Goal: Task Accomplishment & Management: Complete application form

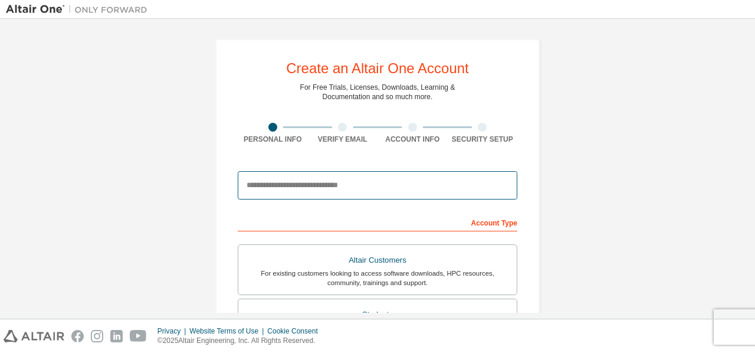
click at [280, 182] on input "email" at bounding box center [378, 185] width 280 height 28
type input "**********"
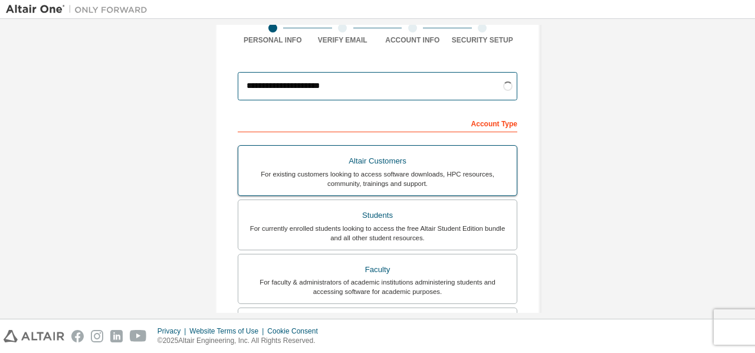
scroll to position [118, 0]
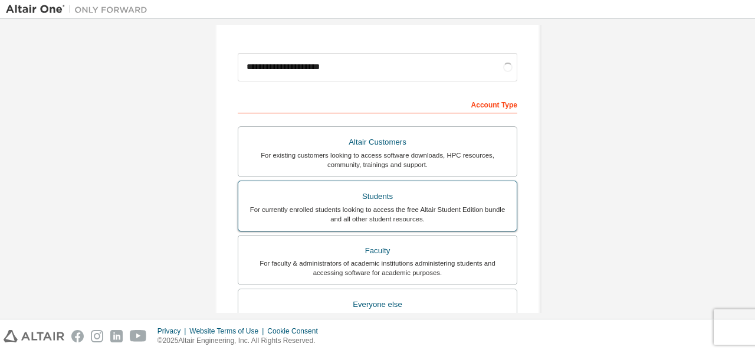
click at [343, 199] on div "Students" at bounding box center [377, 196] width 264 height 17
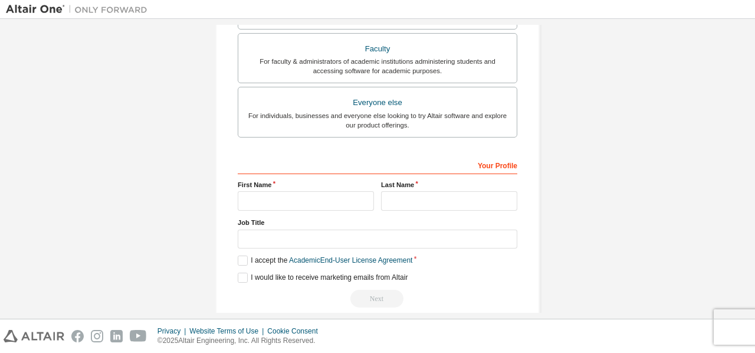
scroll to position [334, 0]
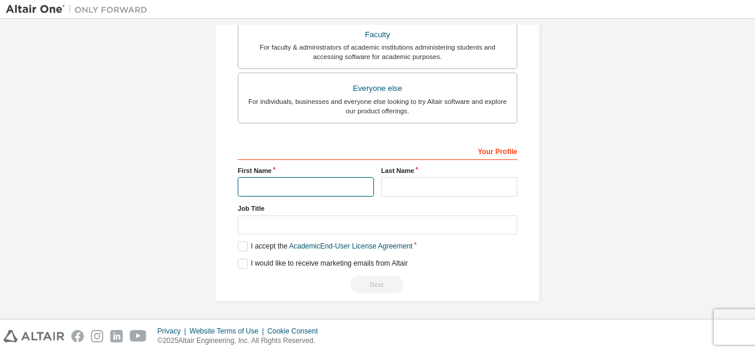
click at [340, 178] on input "text" at bounding box center [306, 186] width 136 height 19
type input "*"
type input "*****"
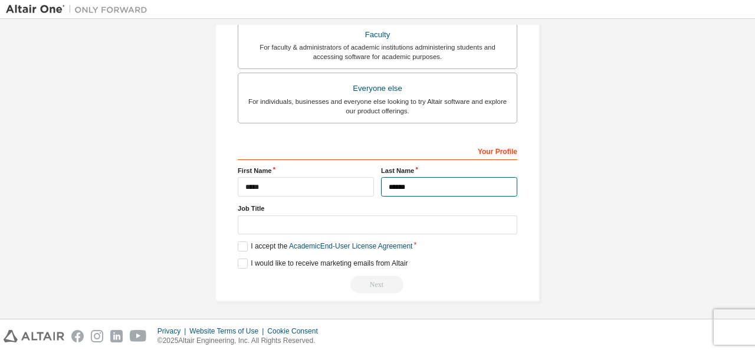
type input "******"
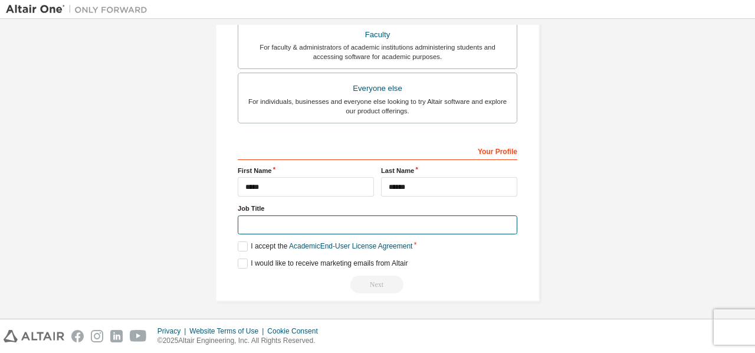
click at [406, 219] on input "text" at bounding box center [378, 224] width 280 height 19
type input "*"
click at [241, 241] on label "I accept the Academic End-User License Agreement" at bounding box center [325, 246] width 175 height 10
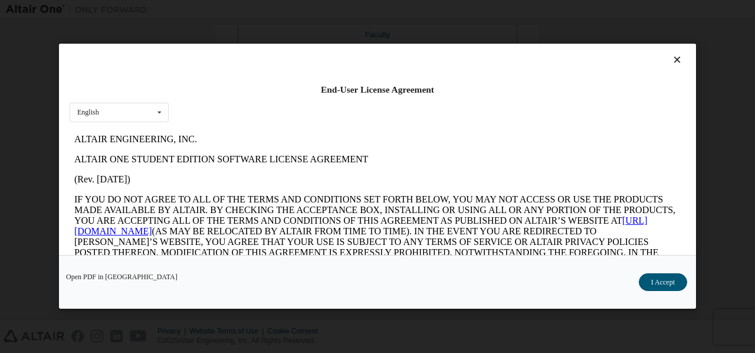
scroll to position [0, 0]
click at [661, 283] on button "I Accept" at bounding box center [663, 283] width 48 height 18
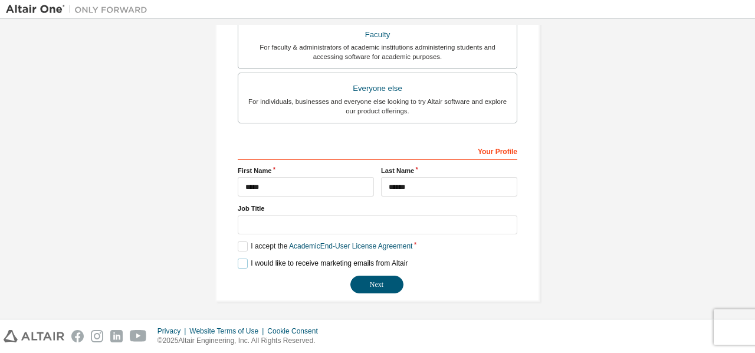
drag, startPoint x: 244, startPoint y: 258, endPoint x: 266, endPoint y: 259, distance: 21.3
click at [244, 258] on label "I would like to receive marketing emails from Altair" at bounding box center [323, 263] width 170 height 10
click at [373, 280] on button "Next" at bounding box center [376, 285] width 53 height 18
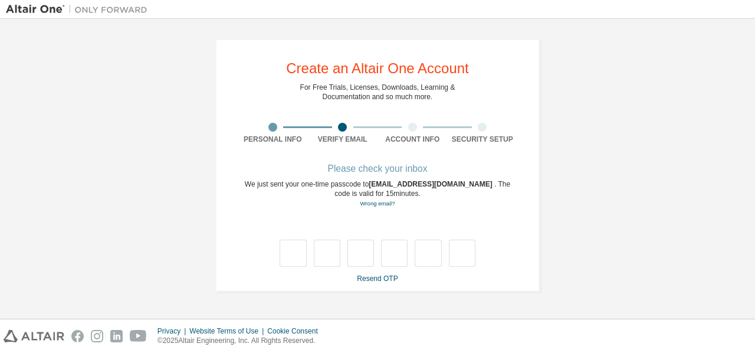
type input "*"
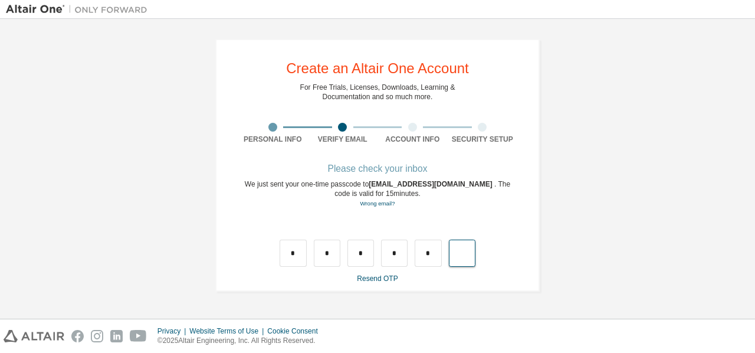
type input "*"
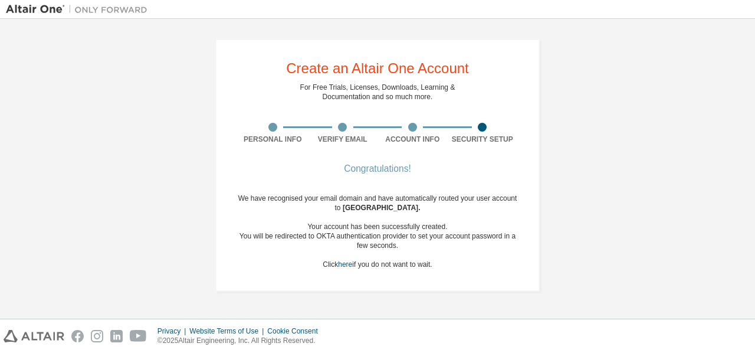
click at [419, 243] on div "You will be redirected to OKTA authentication provider to set your account pass…" at bounding box center [378, 240] width 280 height 19
